Goal: Task Accomplishment & Management: Use online tool/utility

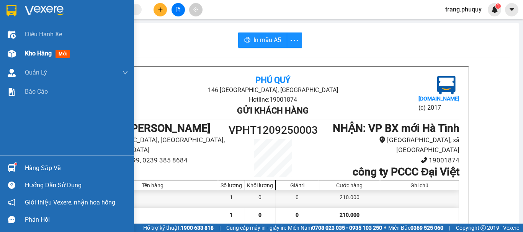
click at [15, 56] on img at bounding box center [12, 54] width 8 height 8
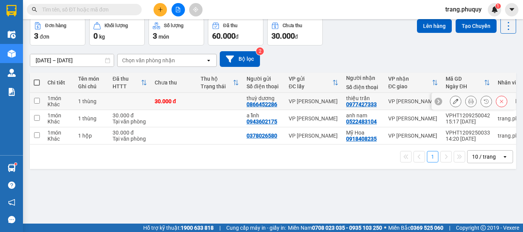
click at [468, 103] on icon at bounding box center [470, 101] width 5 height 5
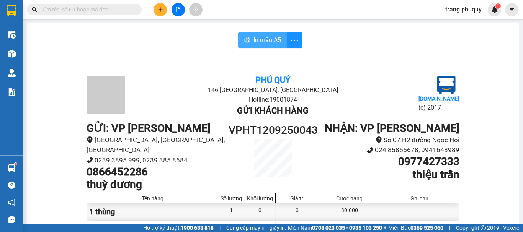
click at [268, 45] on button "In mẫu A5" at bounding box center [262, 40] width 49 height 15
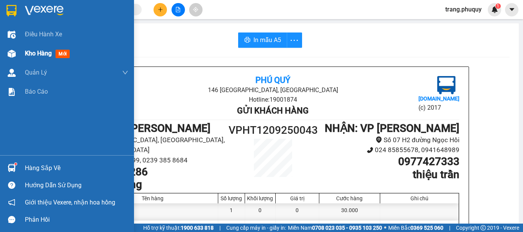
click at [10, 56] on img at bounding box center [12, 54] width 8 height 8
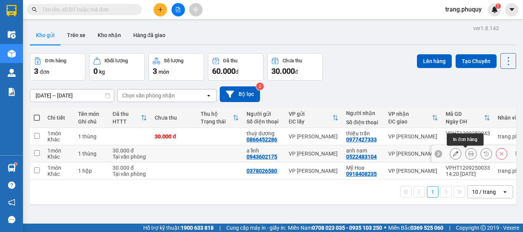
click at [468, 156] on icon at bounding box center [470, 153] width 5 height 5
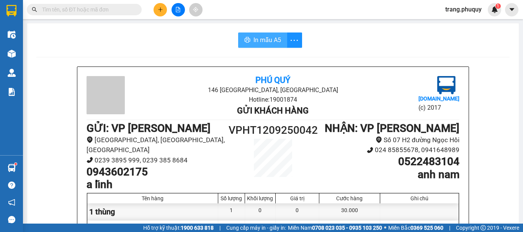
click at [266, 42] on span "In mẫu A5" at bounding box center [267, 40] width 28 height 10
